Goal: Transaction & Acquisition: Purchase product/service

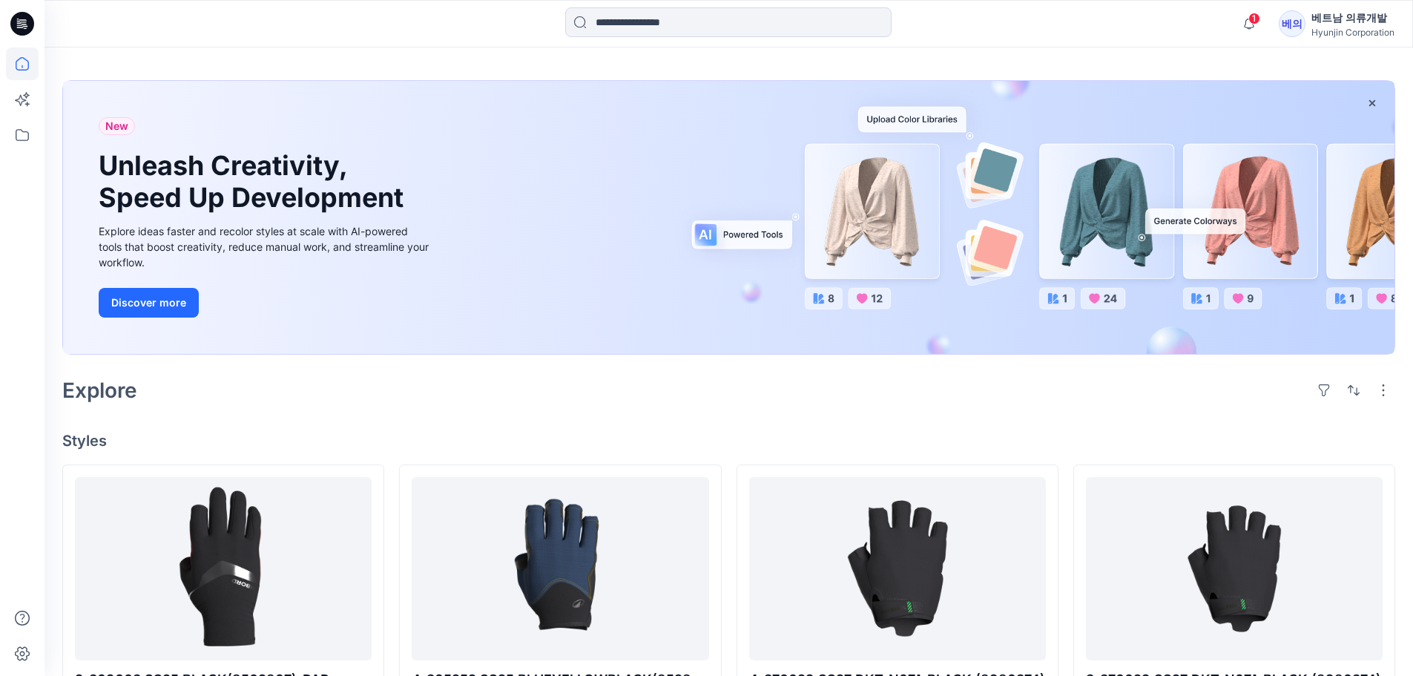
scroll to position [74, 0]
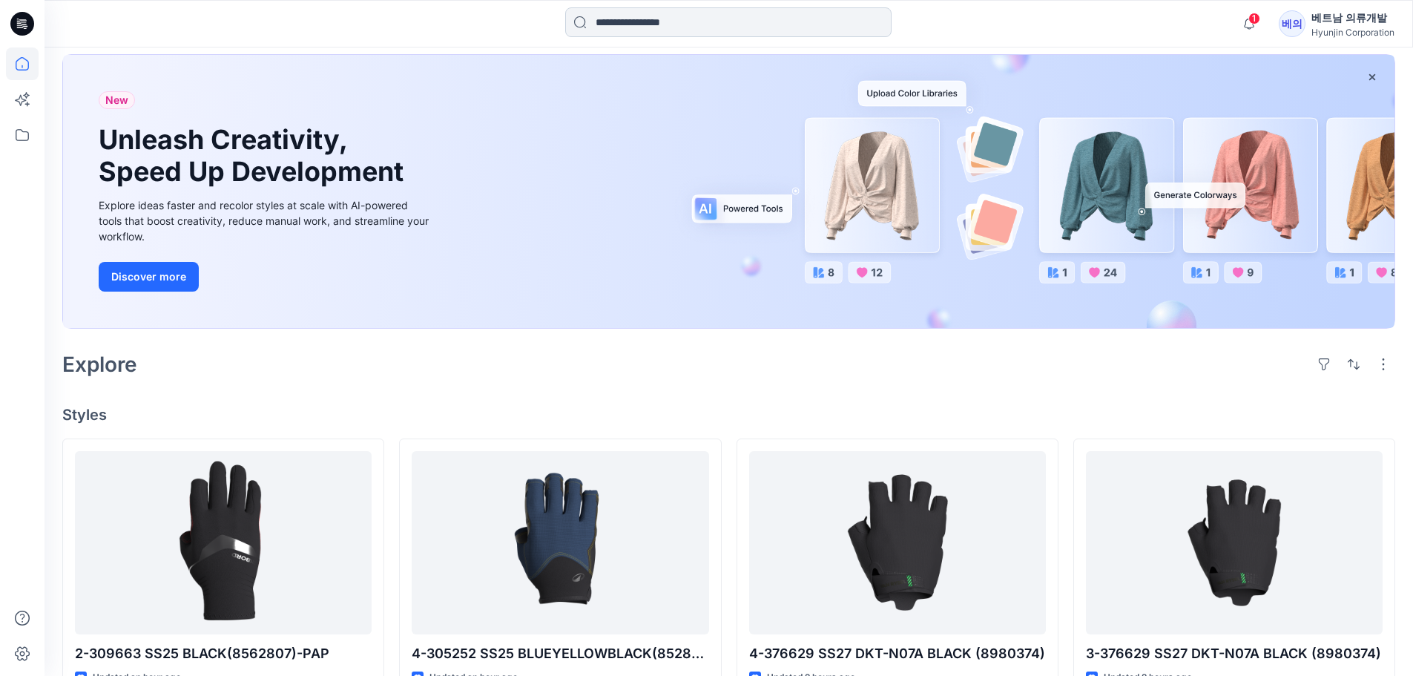
click at [662, 16] on input at bounding box center [728, 22] width 326 height 30
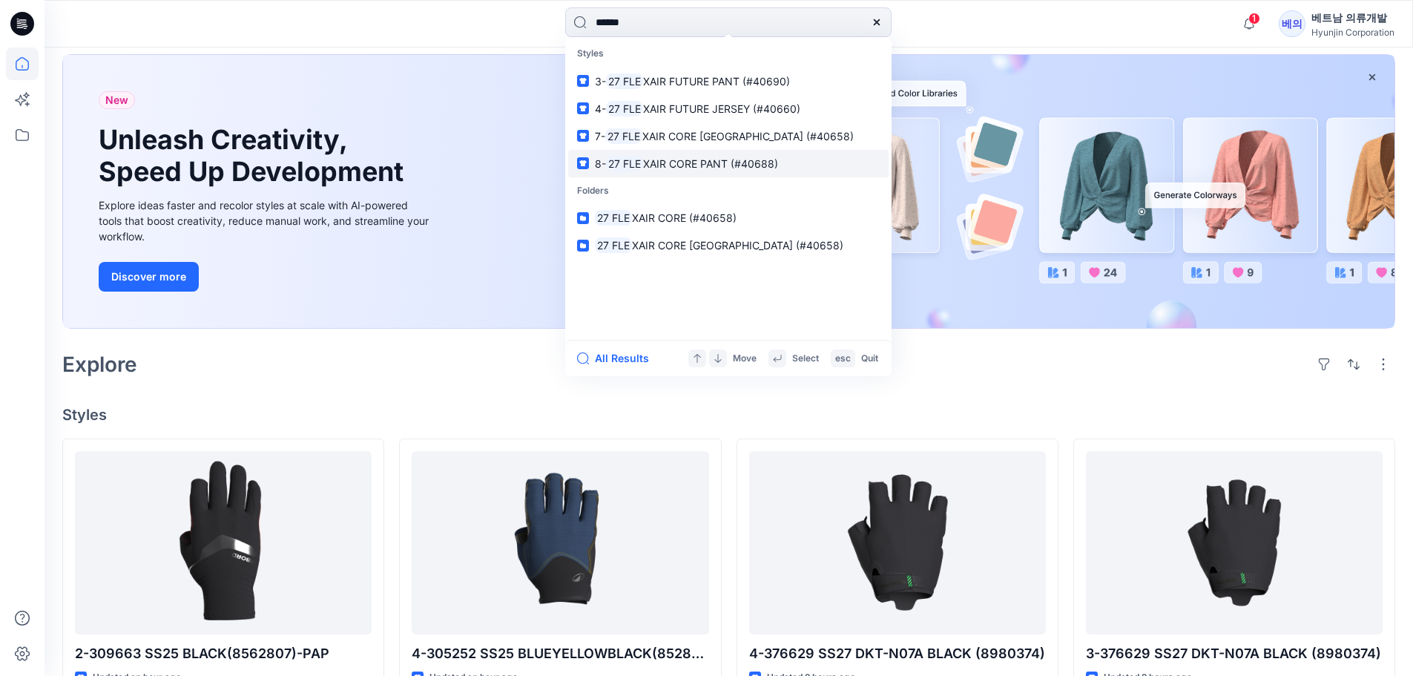
type input "******"
click at [671, 163] on span "XAIR CORE PANT (#40688)" at bounding box center [710, 163] width 135 height 13
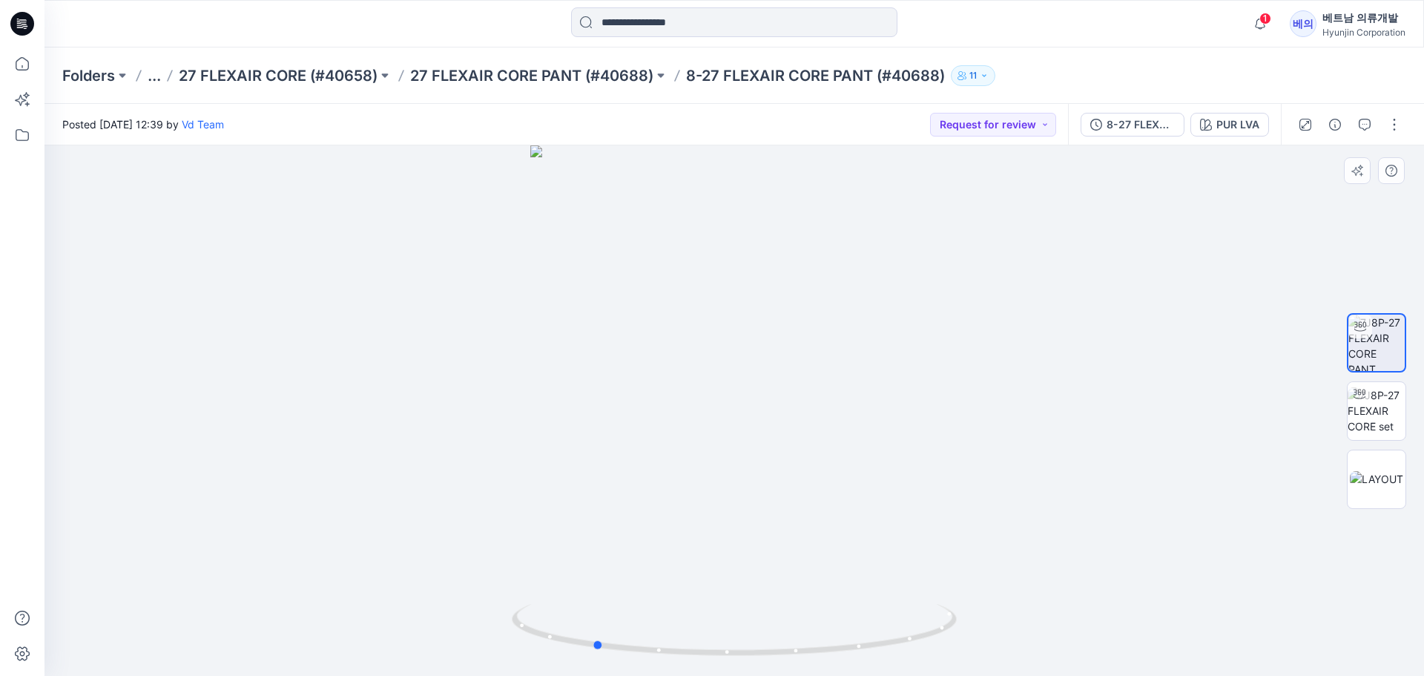
drag, startPoint x: 851, startPoint y: 491, endPoint x: 710, endPoint y: 492, distance: 141.0
click at [710, 492] on div at bounding box center [735, 410] width 1380 height 530
click at [1229, 134] on button "PUR LVA" at bounding box center [1230, 125] width 79 height 24
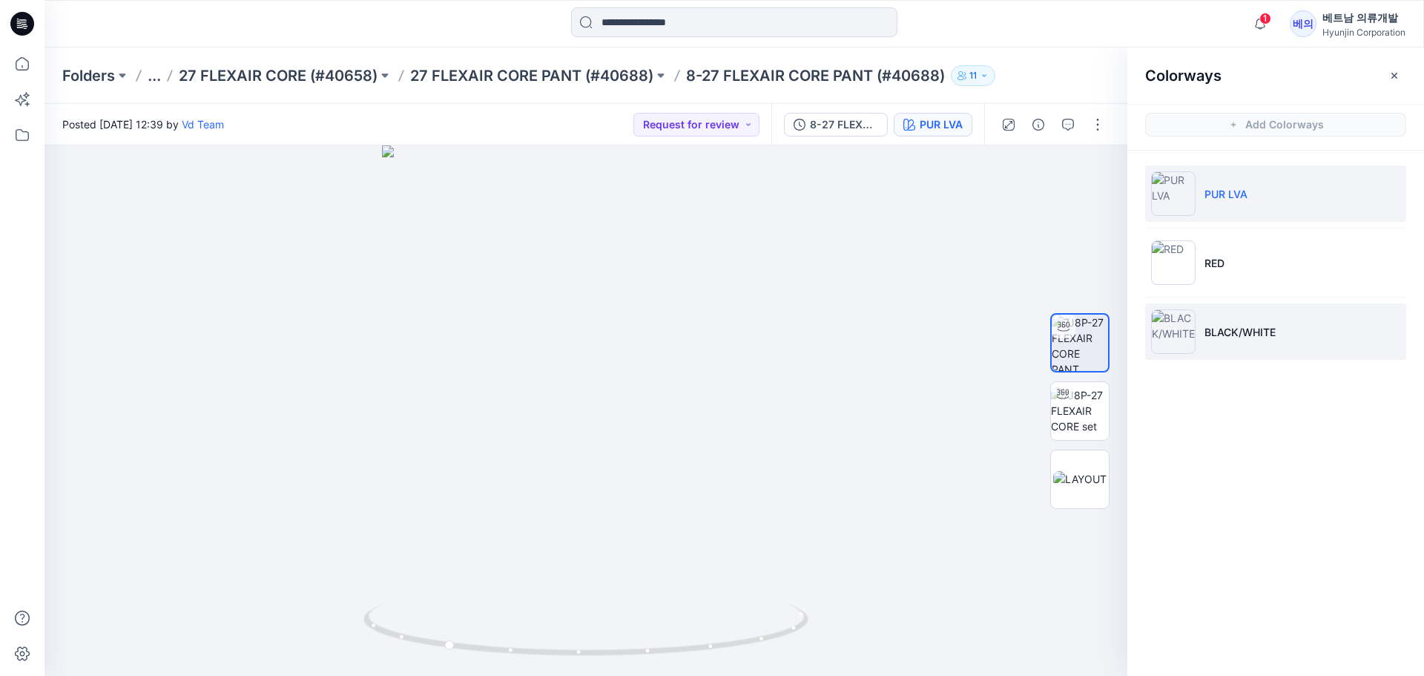
click at [1253, 333] on p "BLACK/WHITE" at bounding box center [1240, 332] width 71 height 16
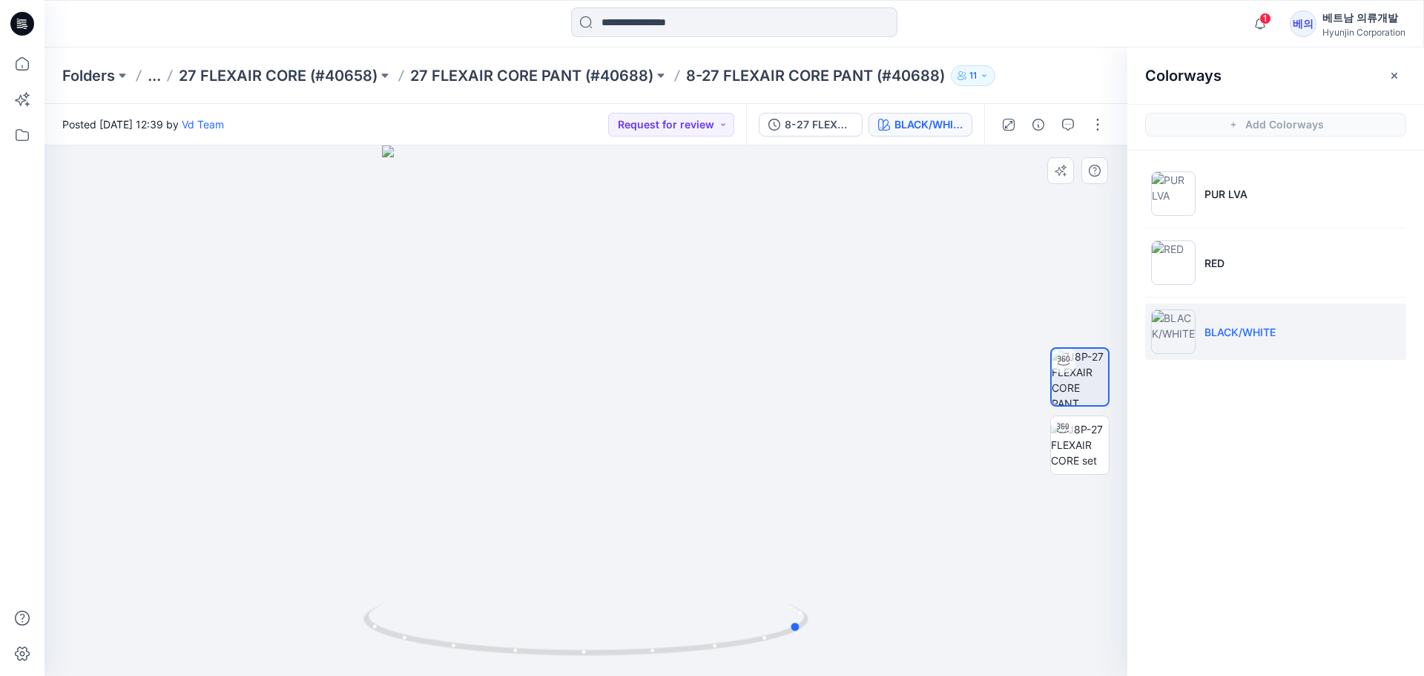
drag, startPoint x: 694, startPoint y: 539, endPoint x: 467, endPoint y: 493, distance: 232.4
click at [467, 493] on div at bounding box center [586, 410] width 1083 height 530
drag, startPoint x: 659, startPoint y: 540, endPoint x: 632, endPoint y: 397, distance: 145.7
click at [632, 397] on img at bounding box center [586, 245] width 696 height 861
click at [889, 441] on img at bounding box center [586, 245] width 696 height 861
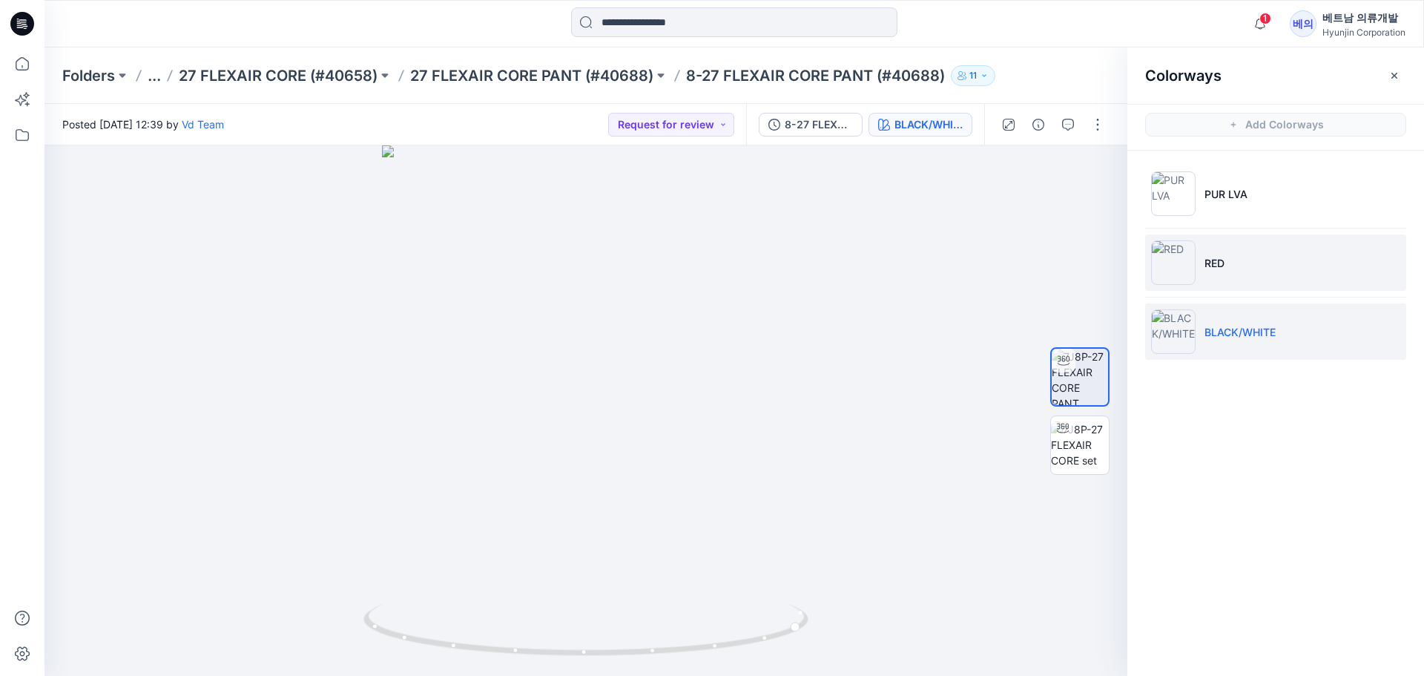
click at [1196, 256] on li "RED" at bounding box center [1275, 262] width 261 height 56
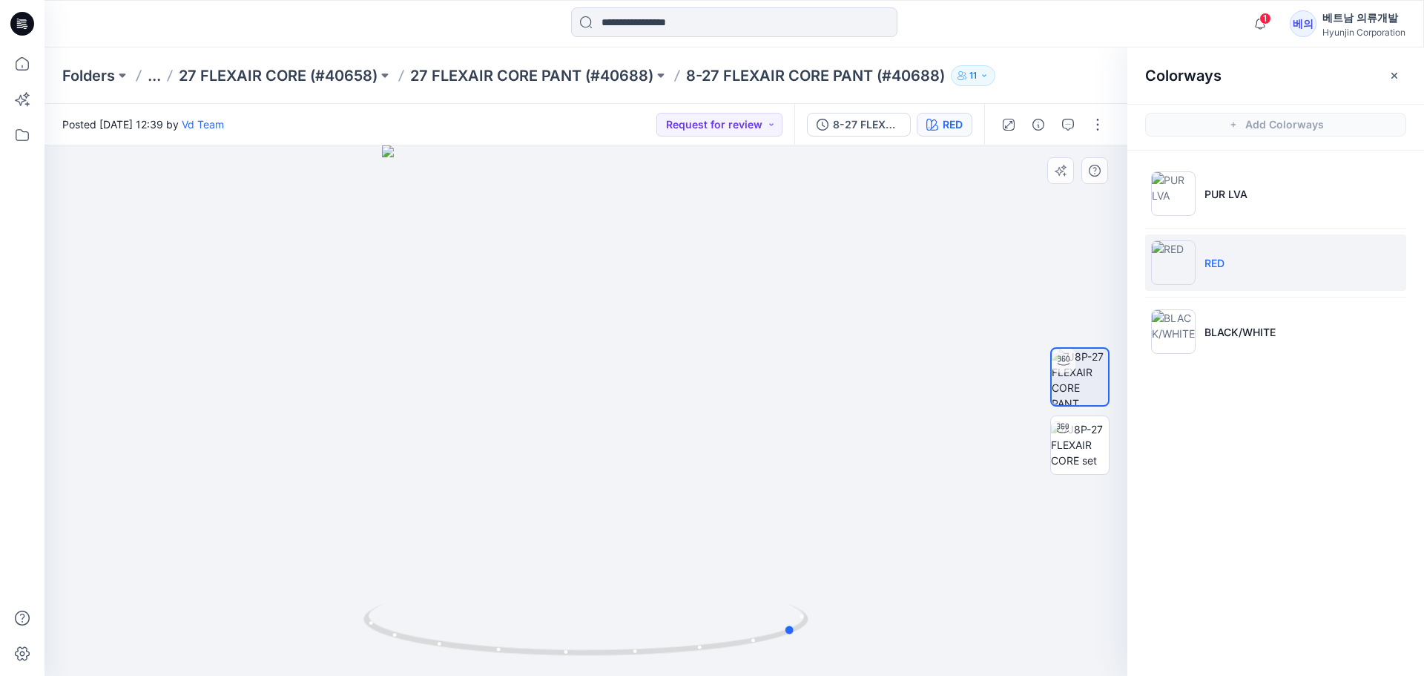
drag, startPoint x: 663, startPoint y: 550, endPoint x: 430, endPoint y: 512, distance: 236.7
click at [430, 512] on div at bounding box center [586, 410] width 1083 height 530
